Goal: Check status

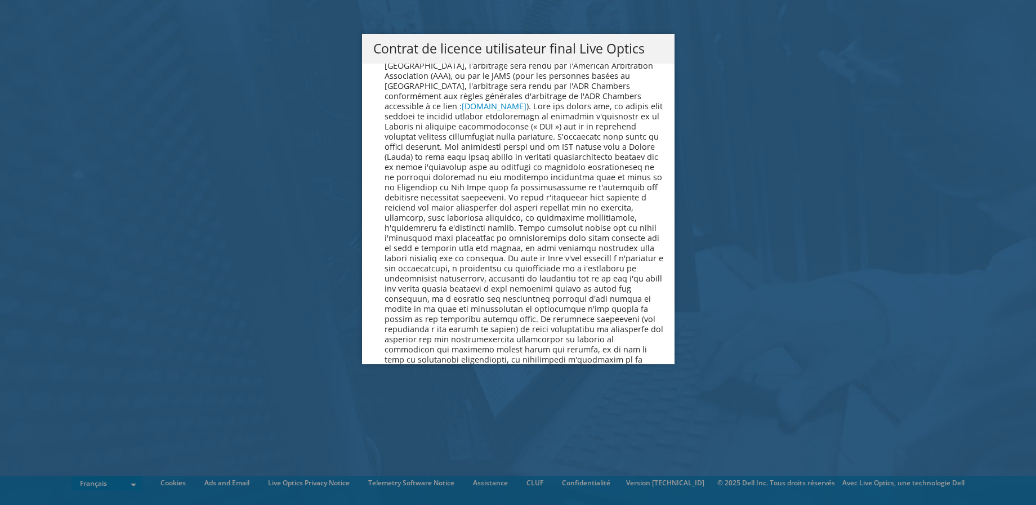
scroll to position [4977, 0]
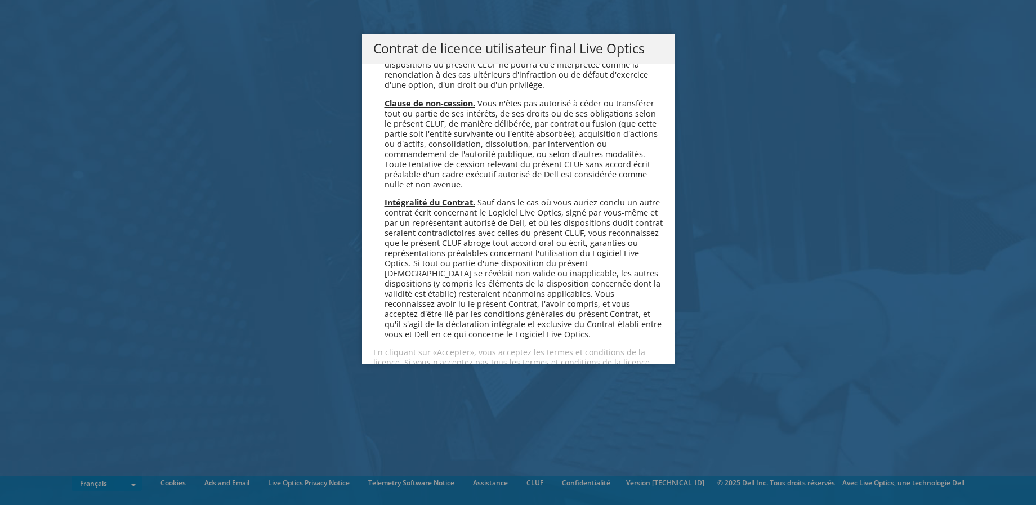
click at [409, 389] on link "Accepter" at bounding box center [406, 402] width 67 height 27
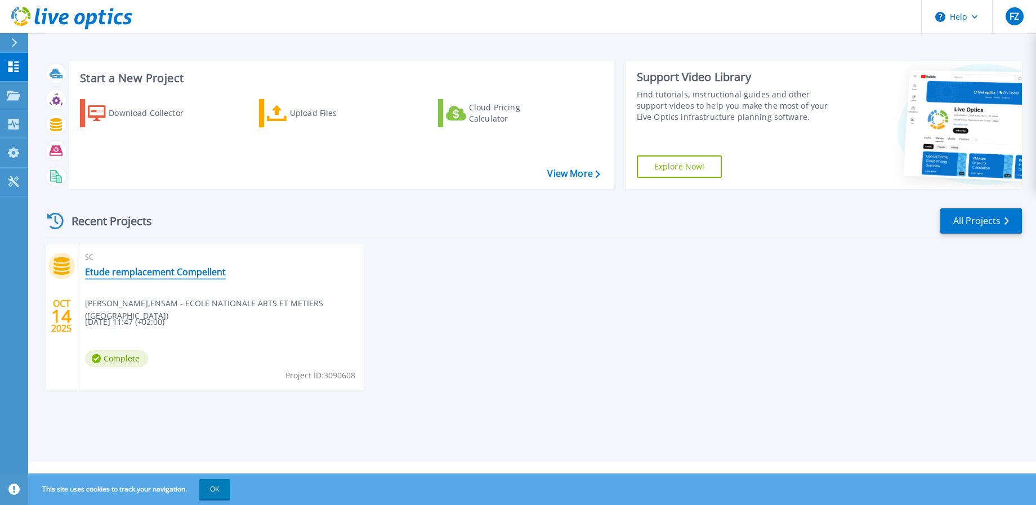
click at [114, 271] on link "Etude remplacement Compellent" at bounding box center [155, 271] width 141 height 11
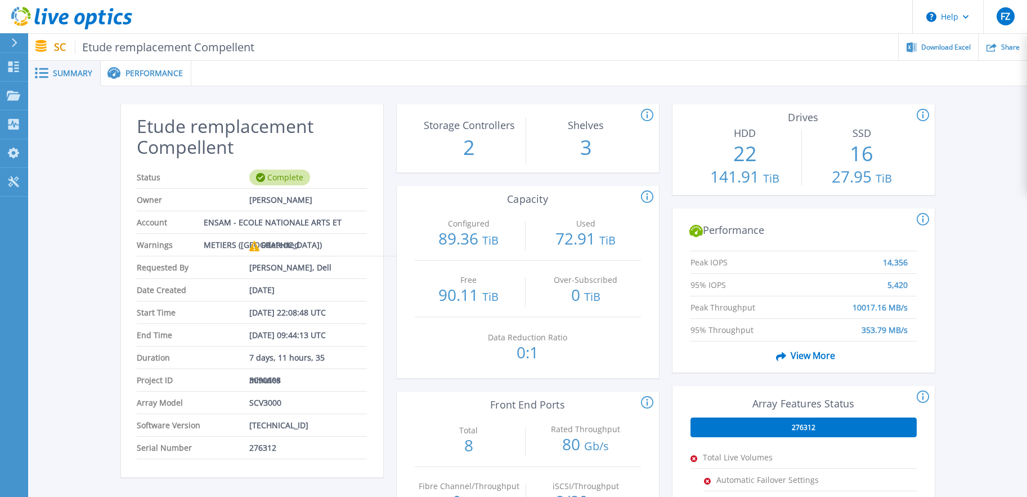
click at [67, 386] on div "Etude remplacement Compellent Status Complete Owner Franck Zerrouki Account ENS…" at bounding box center [527, 421] width 999 height 671
click at [647, 195] on icon at bounding box center [647, 197] width 12 height 14
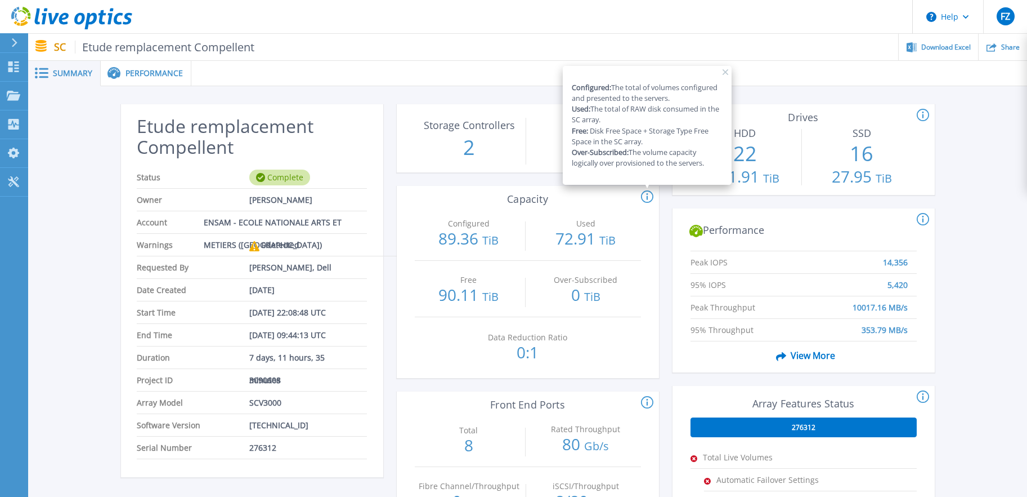
click at [417, 379] on div "This section shows the # of storage controllers and the # of shelves in the arr…" at bounding box center [528, 426] width 262 height 644
click at [146, 76] on span "Performance" at bounding box center [154, 73] width 57 height 8
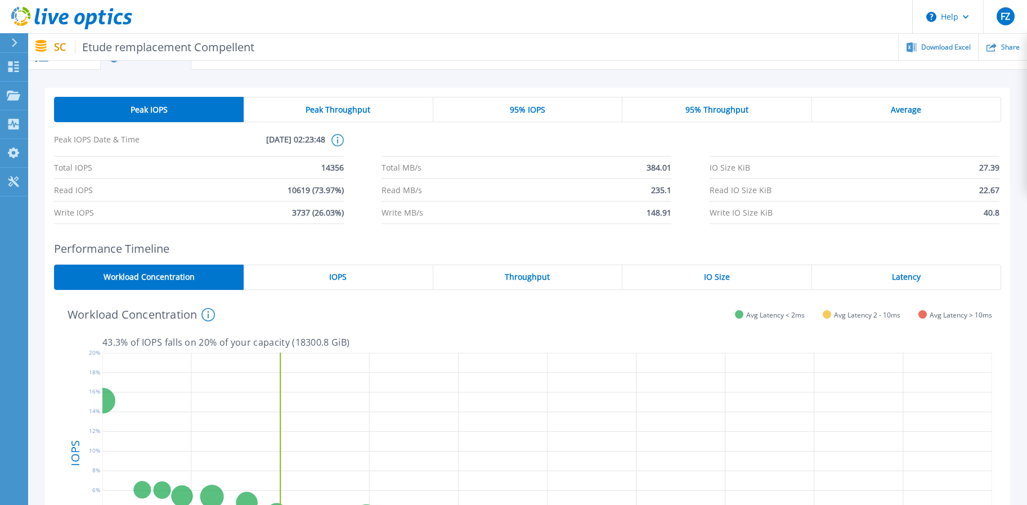
scroll to position [19, 0]
